Goal: Communication & Community: Answer question/provide support

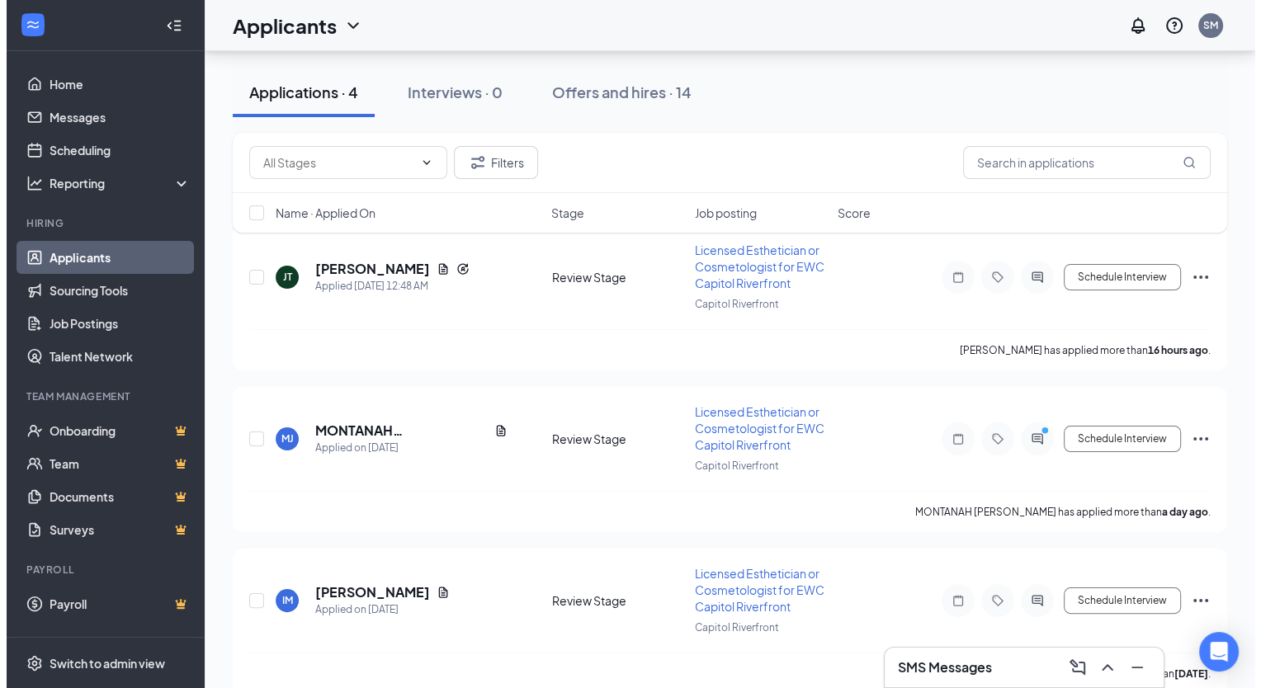
scroll to position [193, 0]
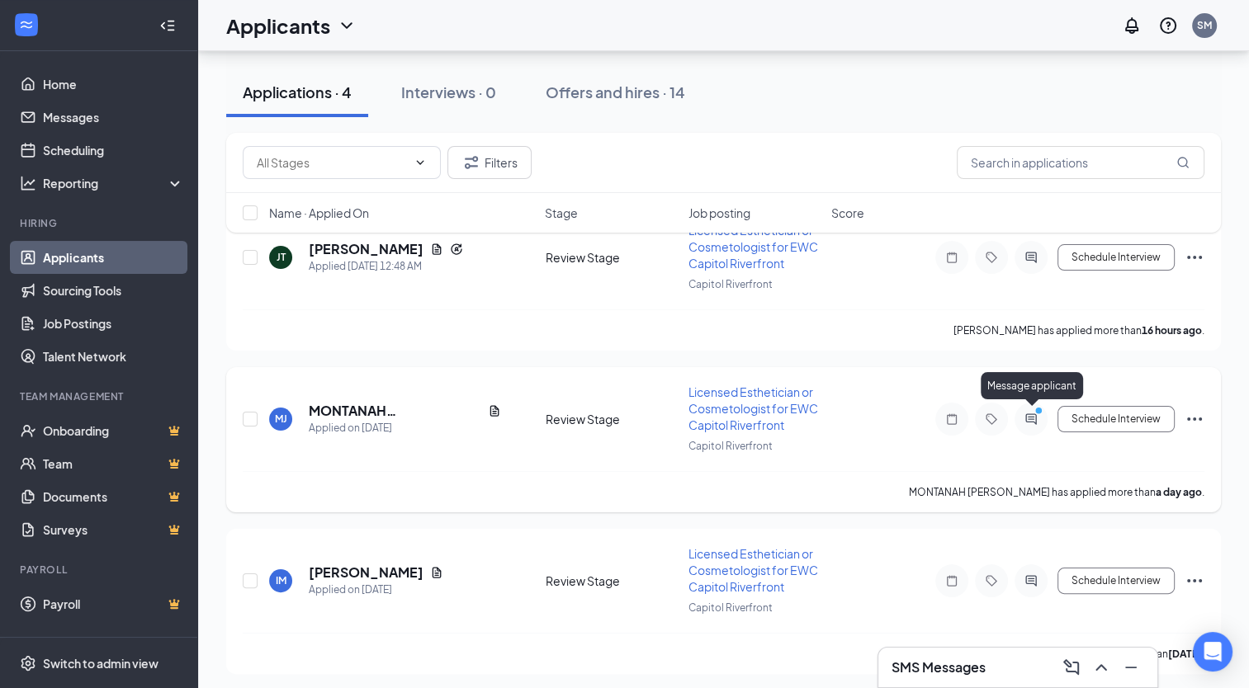
click at [1040, 409] on circle "PrimaryDot" at bounding box center [1037, 410] width 7 height 7
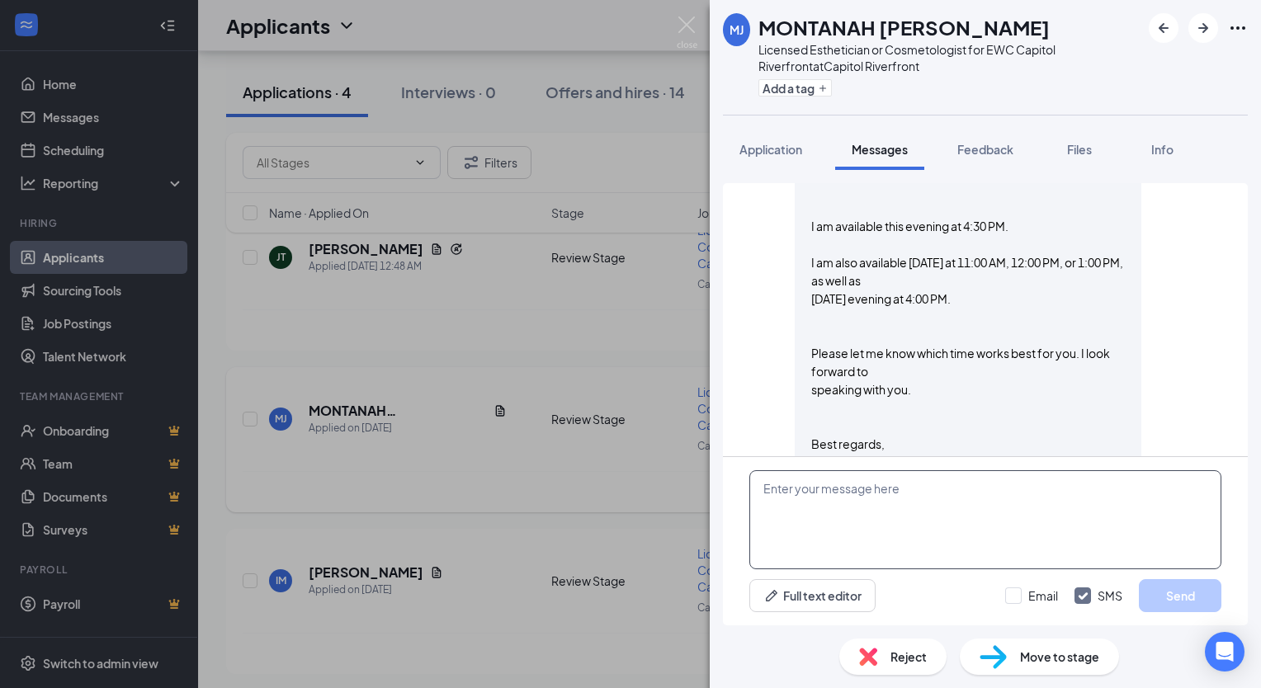
scroll to position [1085, 0]
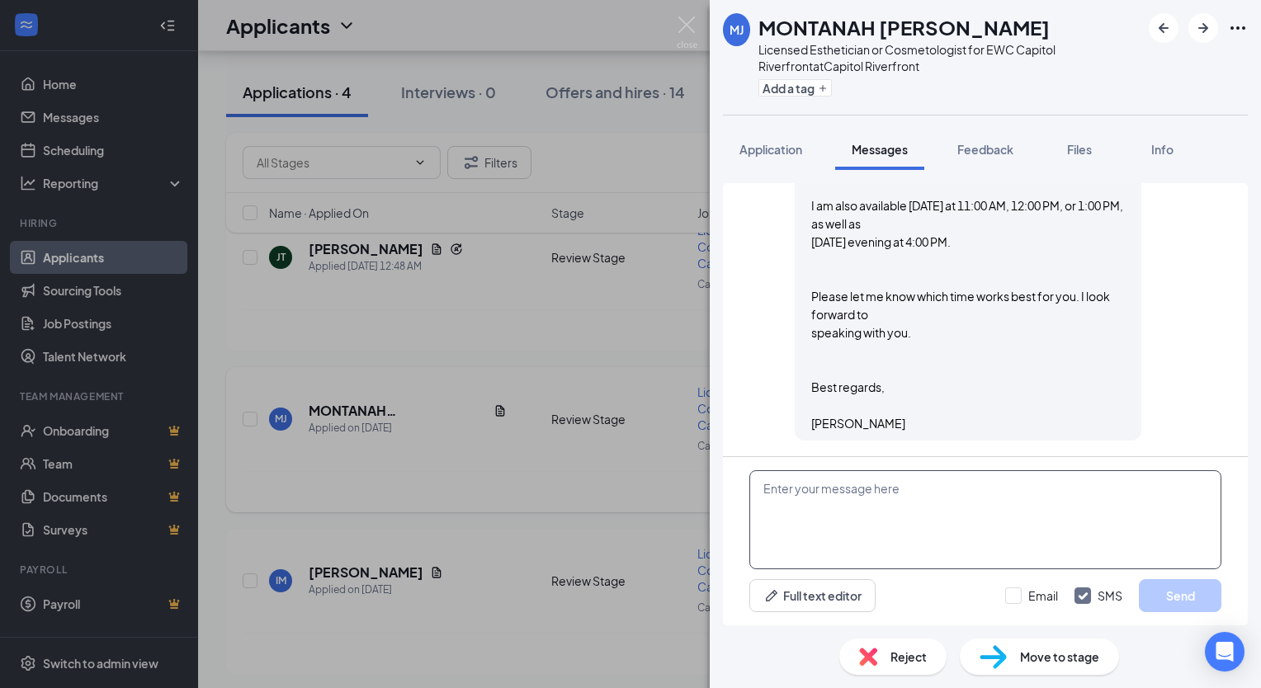
click at [911, 490] on textarea at bounding box center [985, 519] width 472 height 99
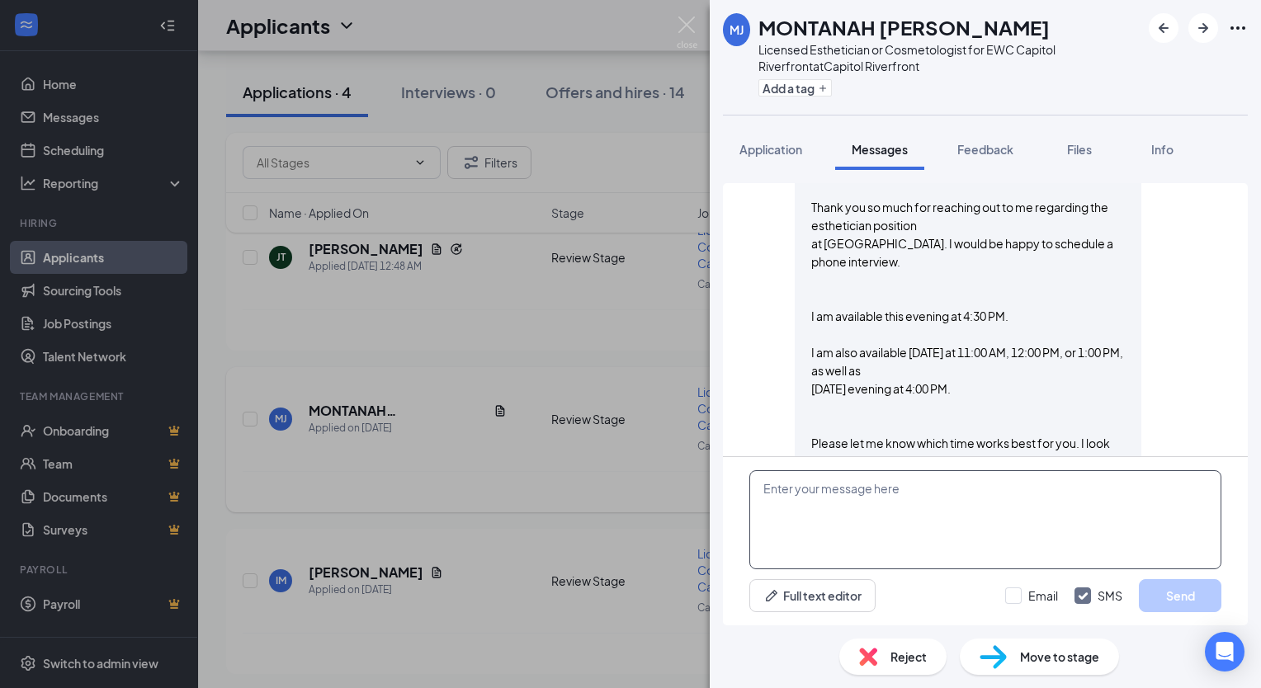
scroll to position [941, 0]
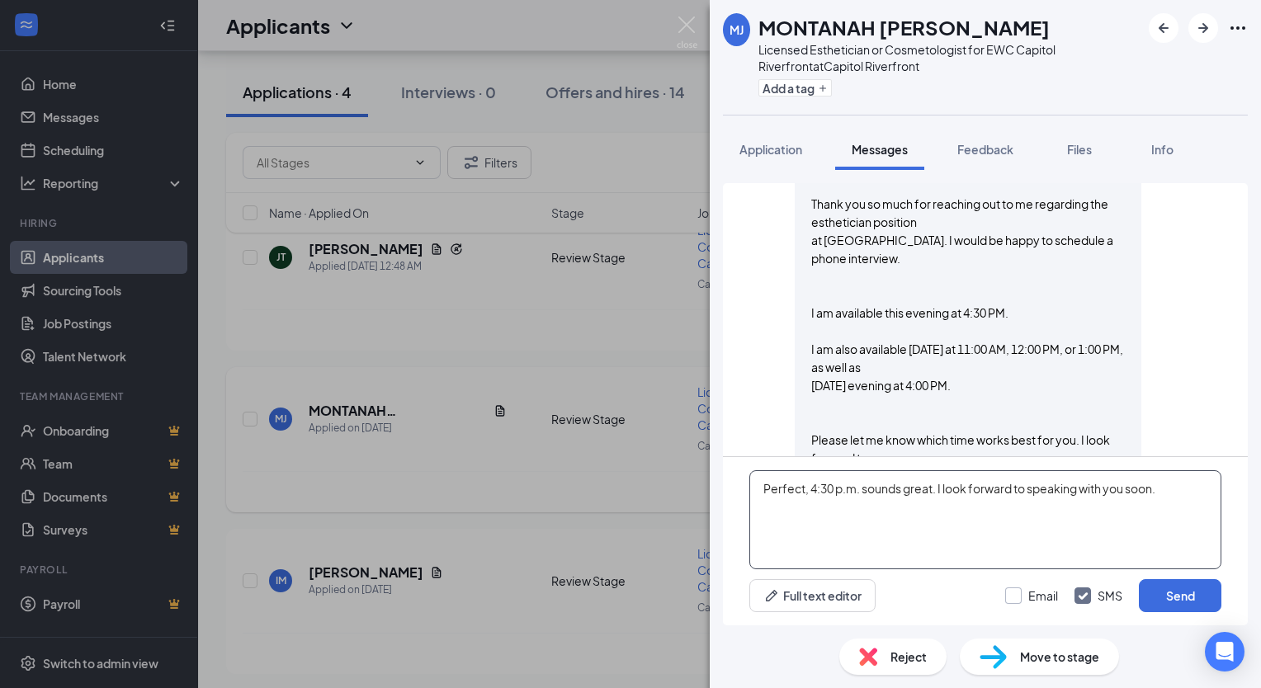
type textarea "Perfect, 4:30 p.m. sounds great. I look forward to speaking with you soon."
click at [1015, 596] on input "Email" at bounding box center [1031, 596] width 53 height 17
checkbox input "true"
click at [1165, 601] on button "Send" at bounding box center [1180, 595] width 83 height 33
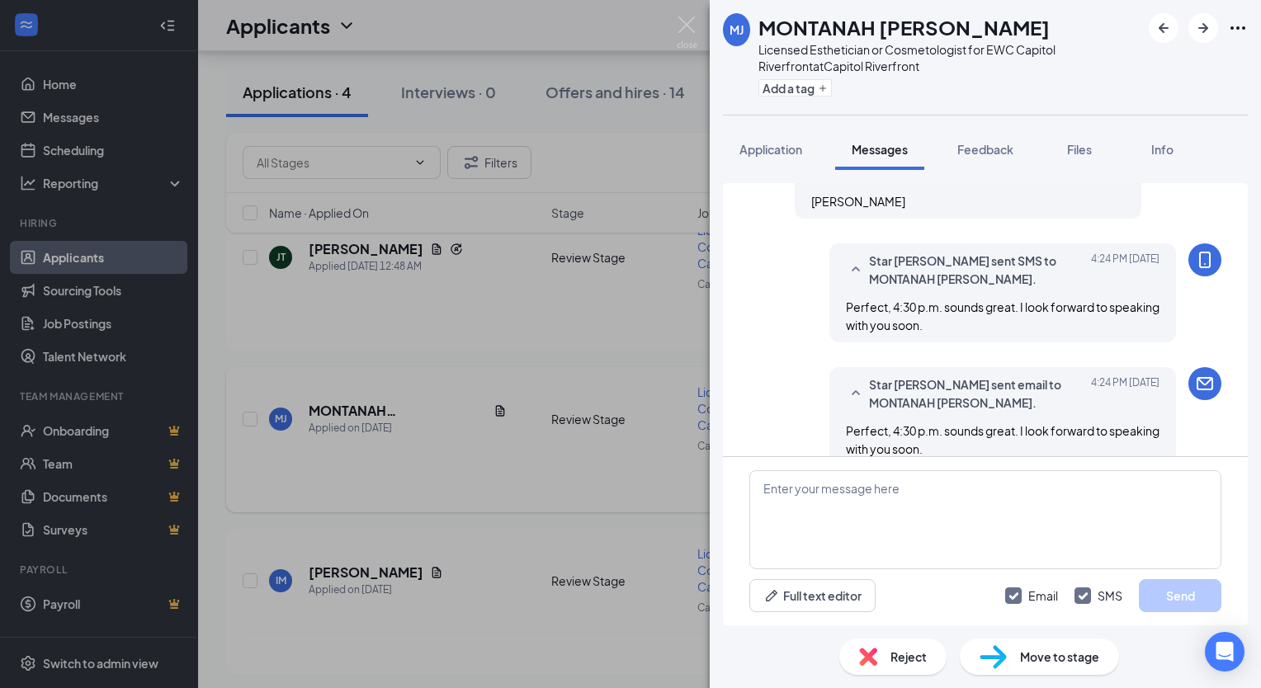
scroll to position [1332, 0]
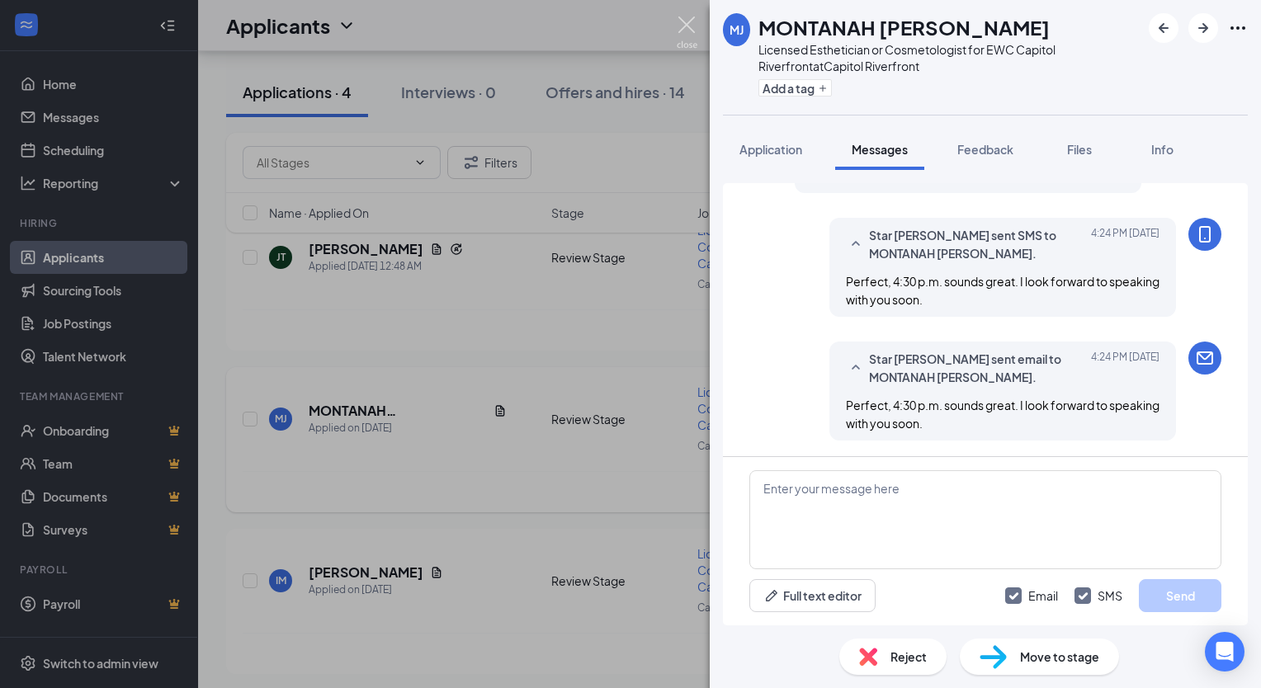
click at [693, 29] on img at bounding box center [687, 33] width 21 height 32
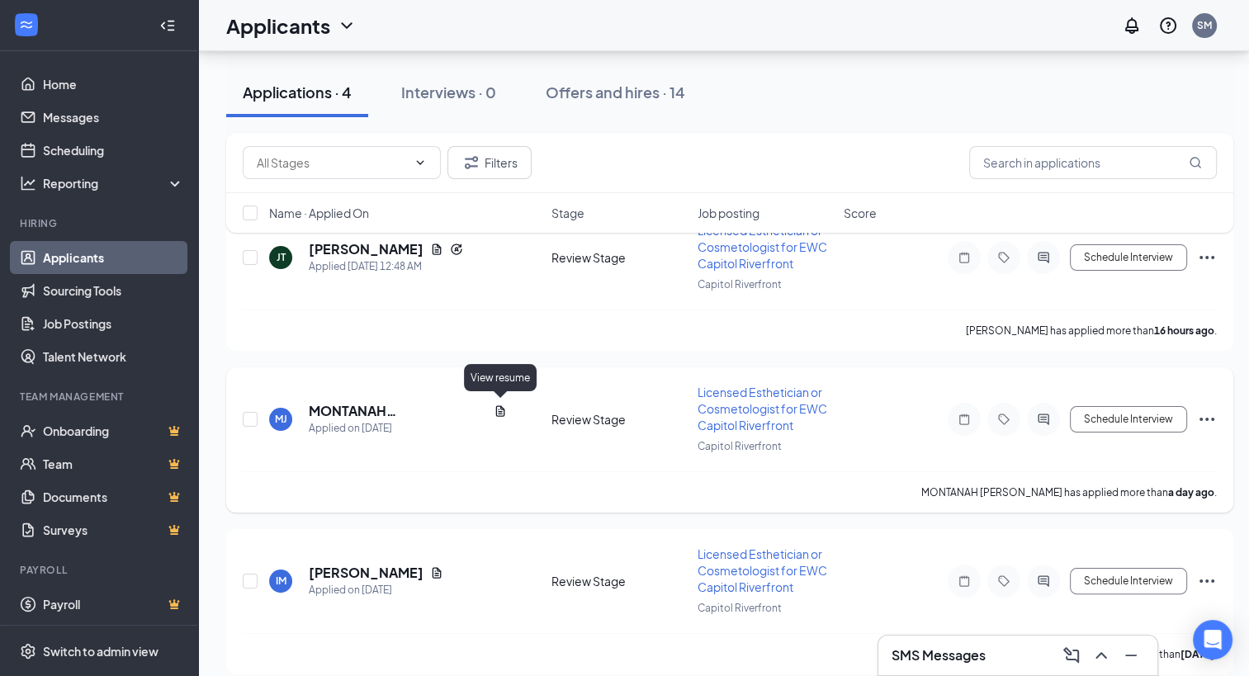
click at [502, 404] on icon "Document" at bounding box center [500, 410] width 13 height 13
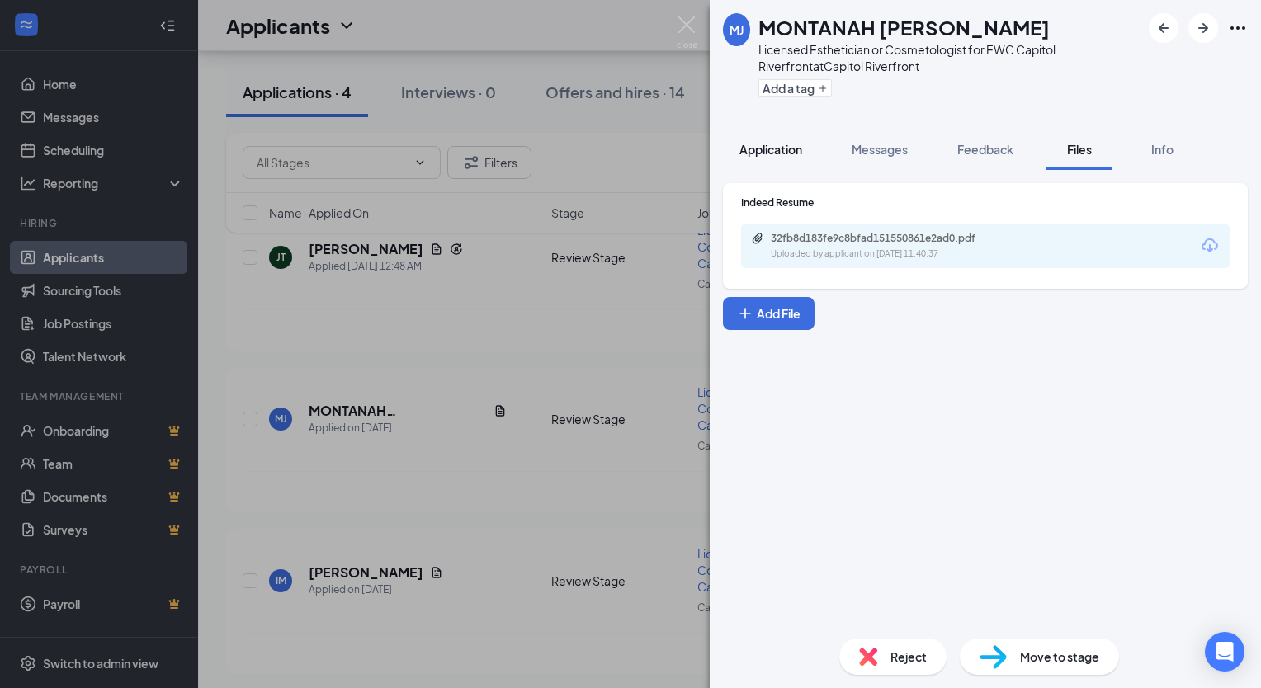
click at [794, 138] on button "Application" at bounding box center [771, 149] width 96 height 41
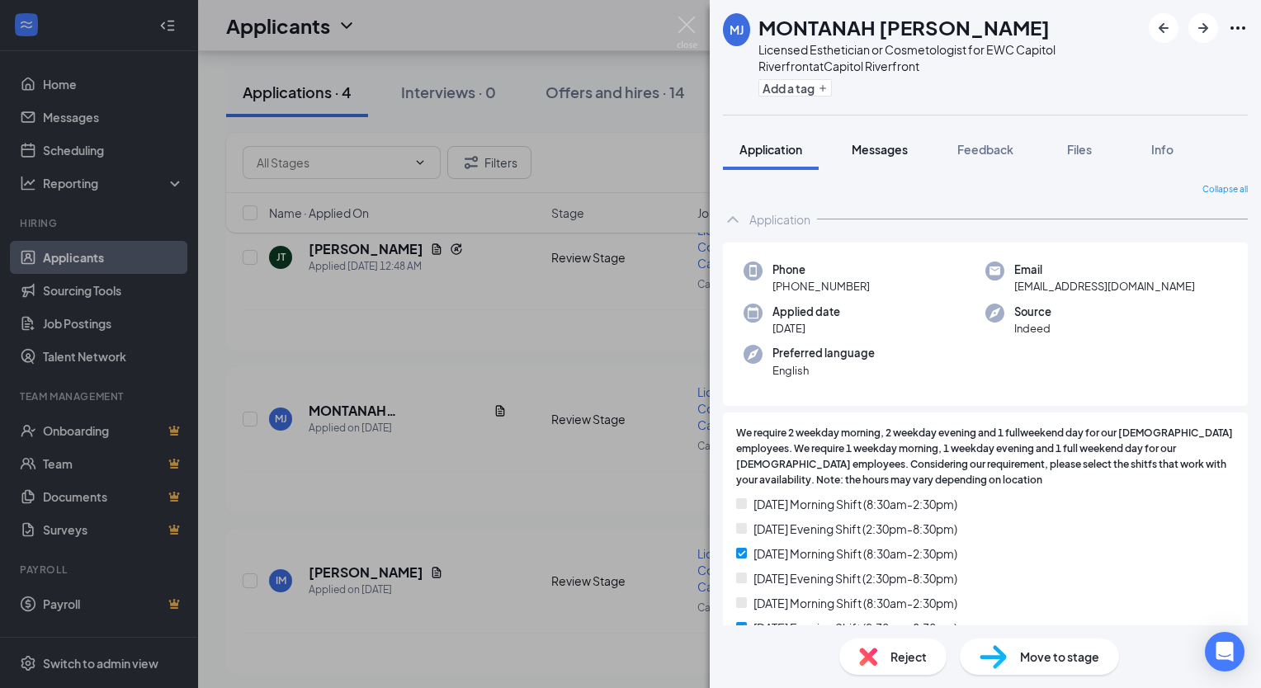
click at [870, 157] on div "Messages" at bounding box center [880, 149] width 56 height 17
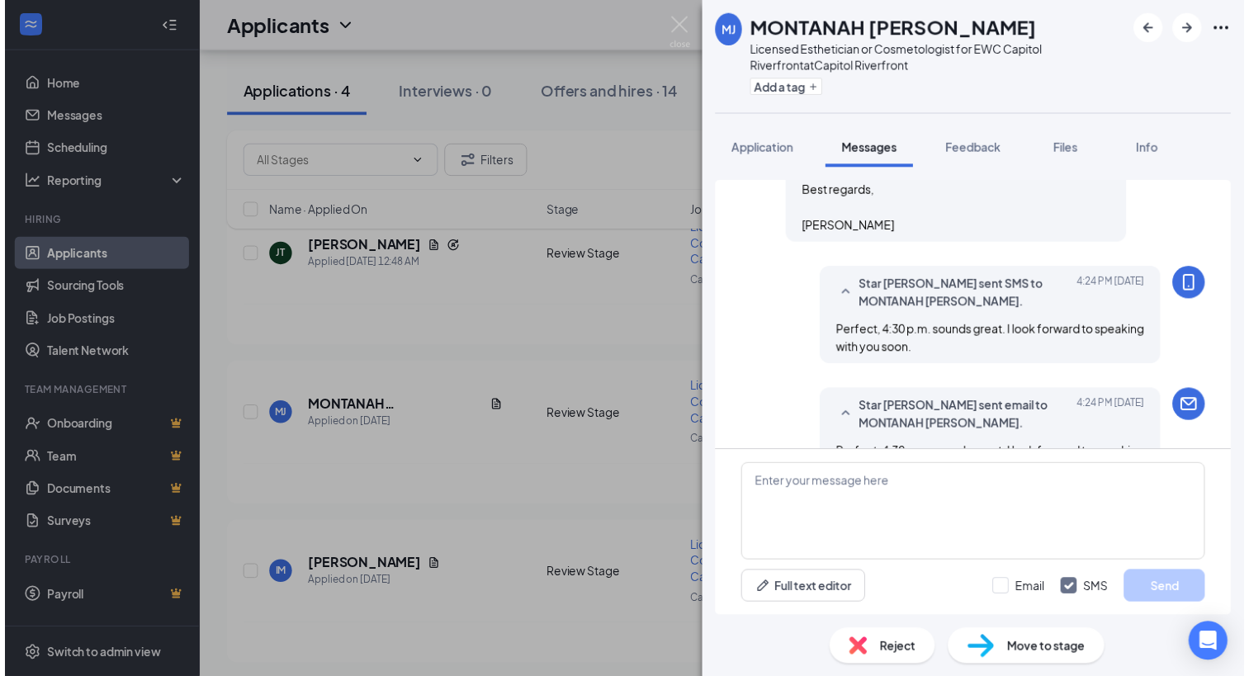
scroll to position [1337, 0]
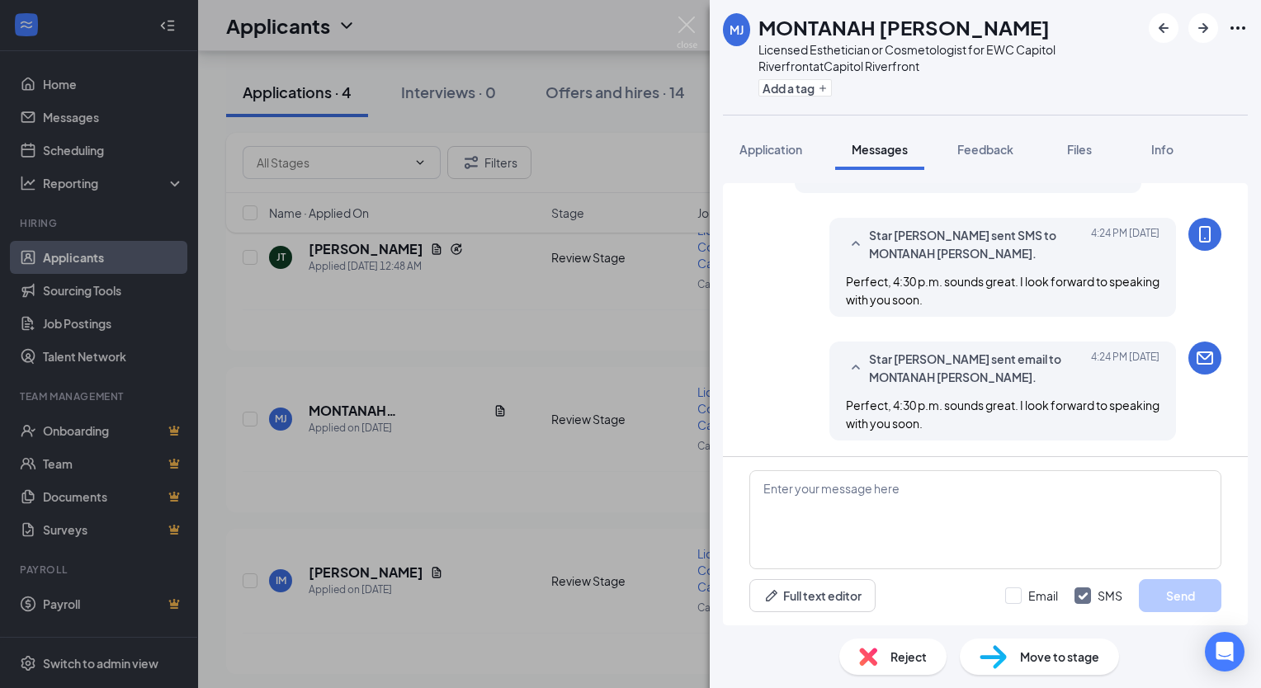
click at [661, 45] on div "[PERSON_NAME] [PERSON_NAME] Licensed Esthetician or Cosmetologist for EWC Capit…" at bounding box center [630, 344] width 1261 height 688
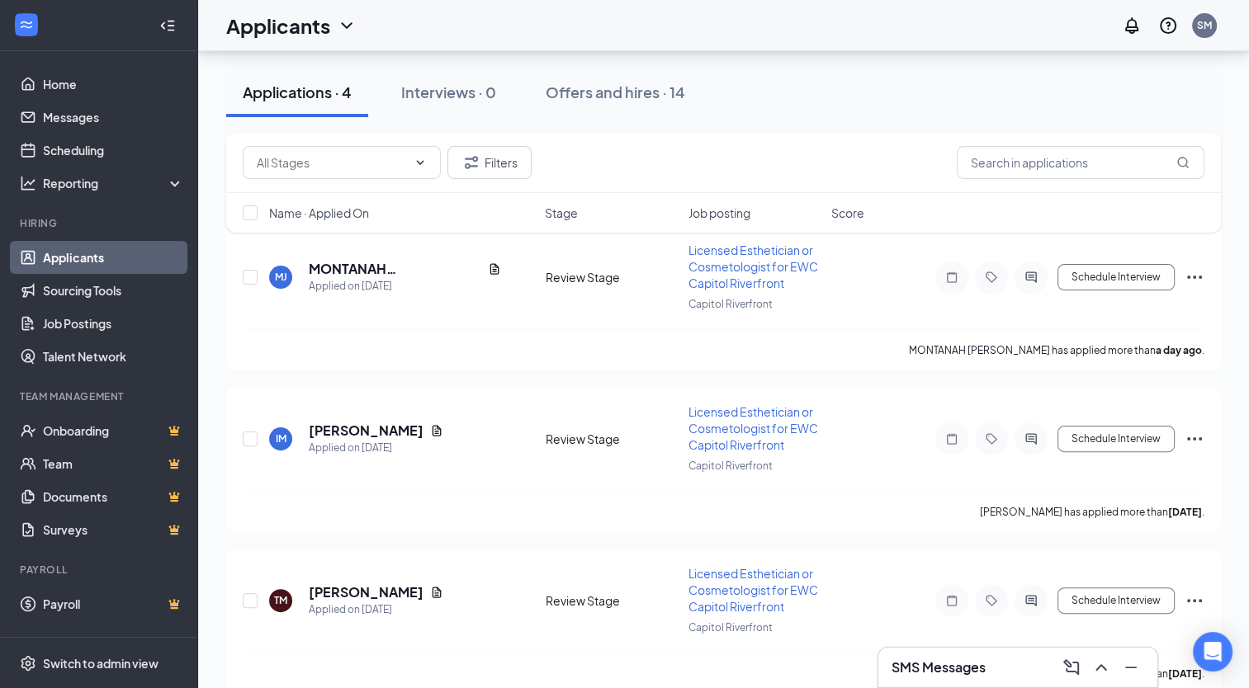
scroll to position [352, 0]
